Goal: Information Seeking & Learning: Learn about a topic

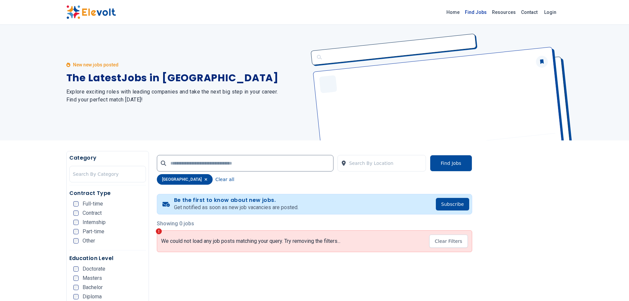
click at [481, 12] on link "Find Jobs" at bounding box center [475, 12] width 27 height 11
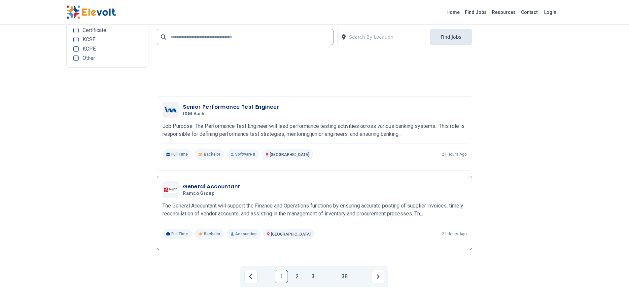
scroll to position [1452, 0]
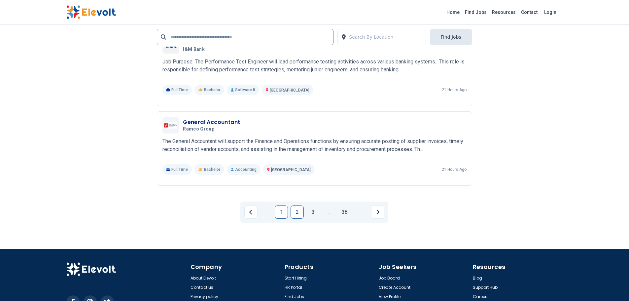
click at [298, 214] on link "2" at bounding box center [296, 211] width 13 height 13
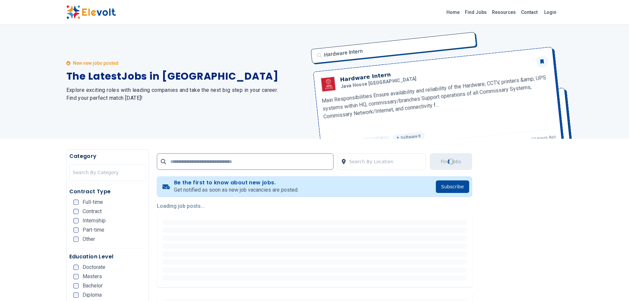
scroll to position [0, 0]
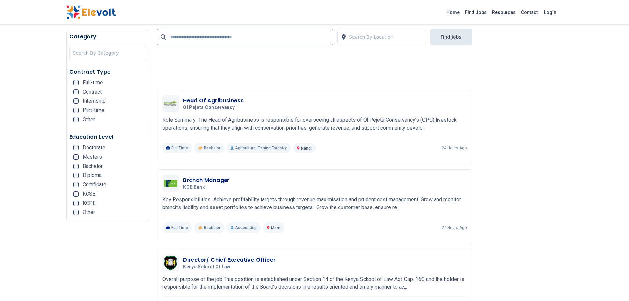
scroll to position [1023, 0]
